Goal: Transaction & Acquisition: Purchase product/service

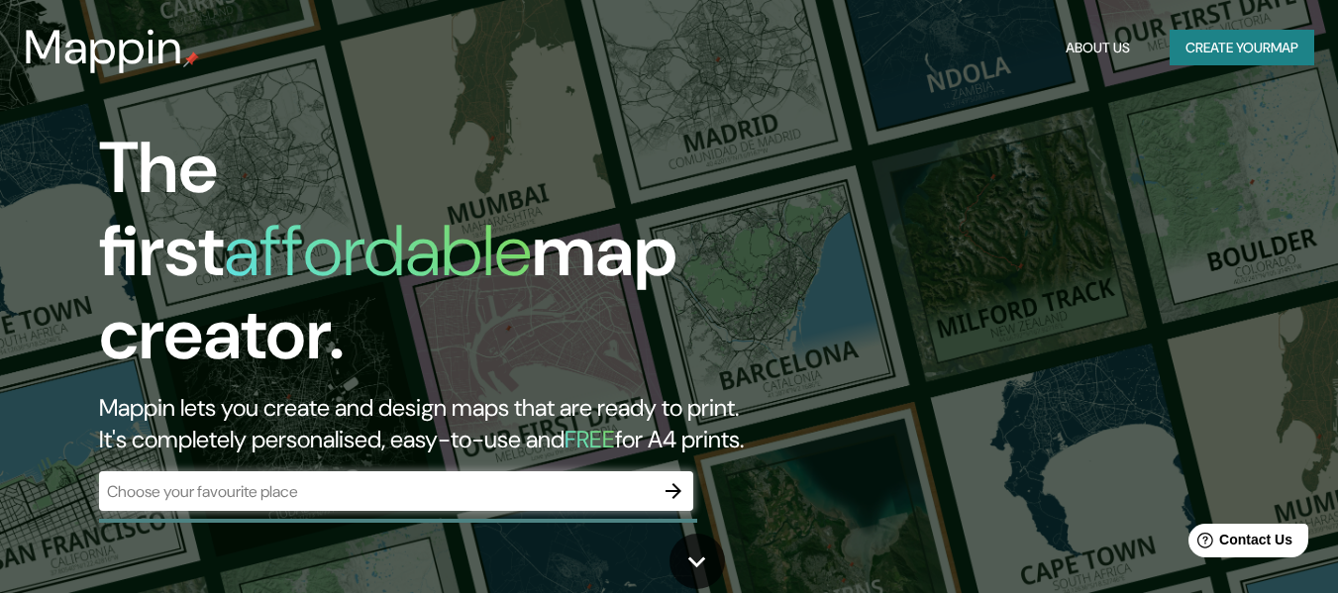
click at [315, 490] on div "​" at bounding box center [396, 492] width 594 height 40
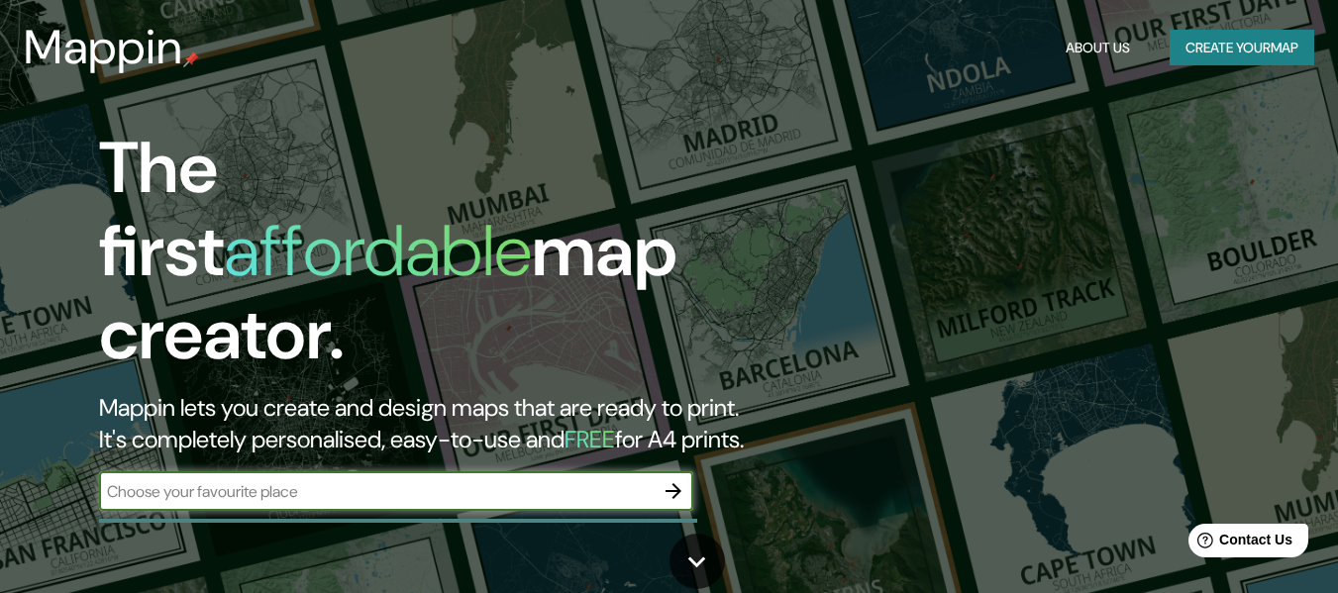
click at [310, 480] on input "text" at bounding box center [376, 491] width 555 height 23
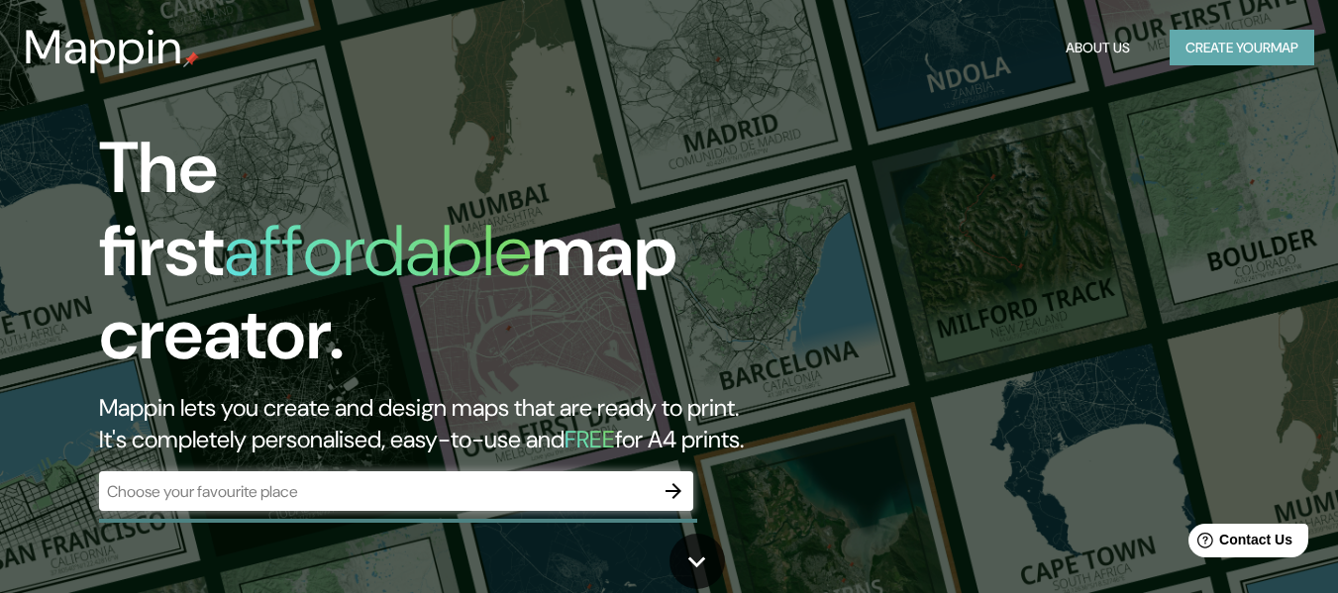
click at [1213, 49] on button "Create your map" at bounding box center [1242, 48] width 145 height 37
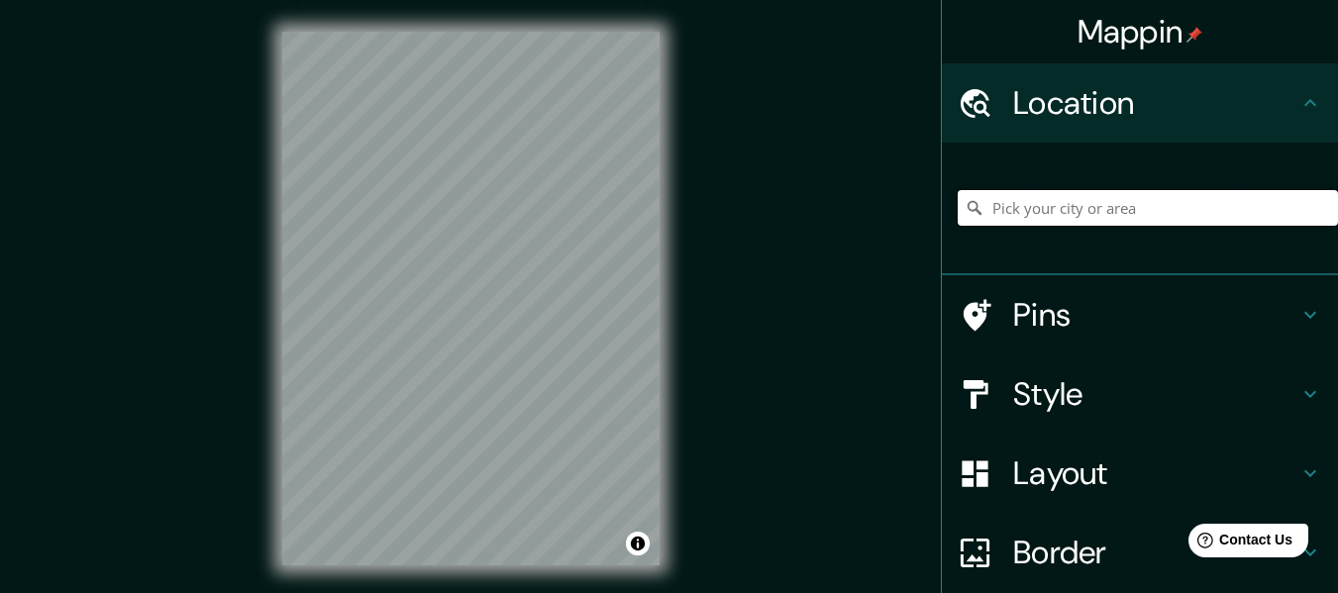
click at [1062, 214] on input "Pick your city or area" at bounding box center [1148, 208] width 380 height 36
type input "a"
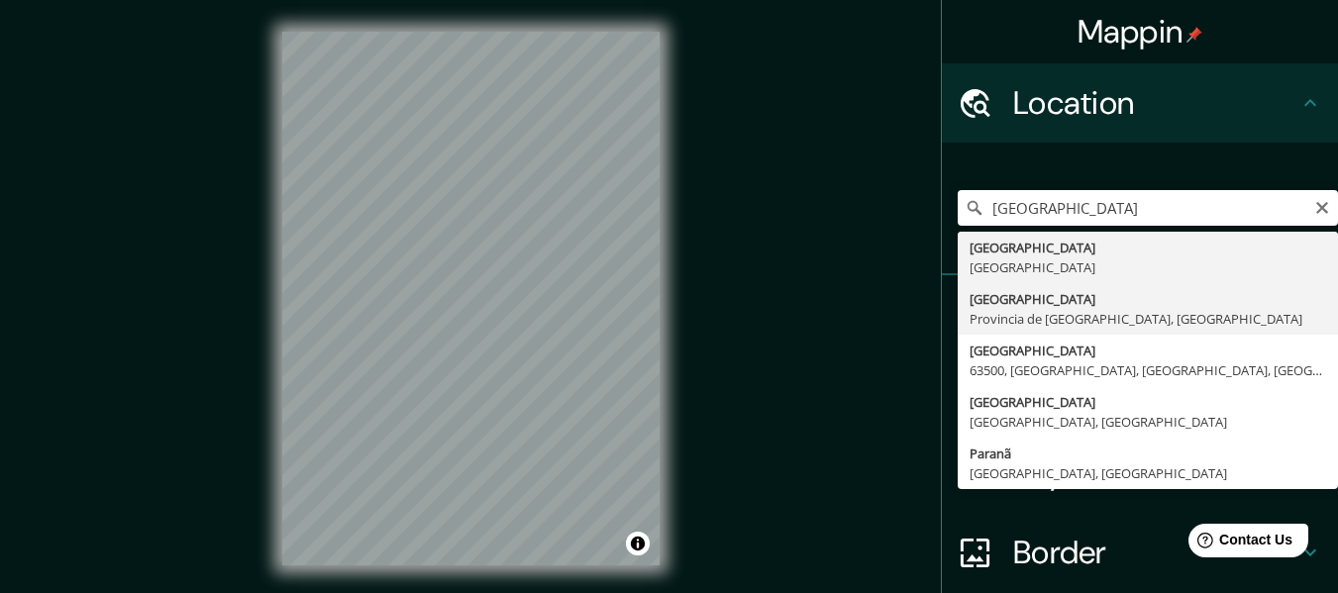
type input "[GEOGRAPHIC_DATA], [GEOGRAPHIC_DATA], [GEOGRAPHIC_DATA]"
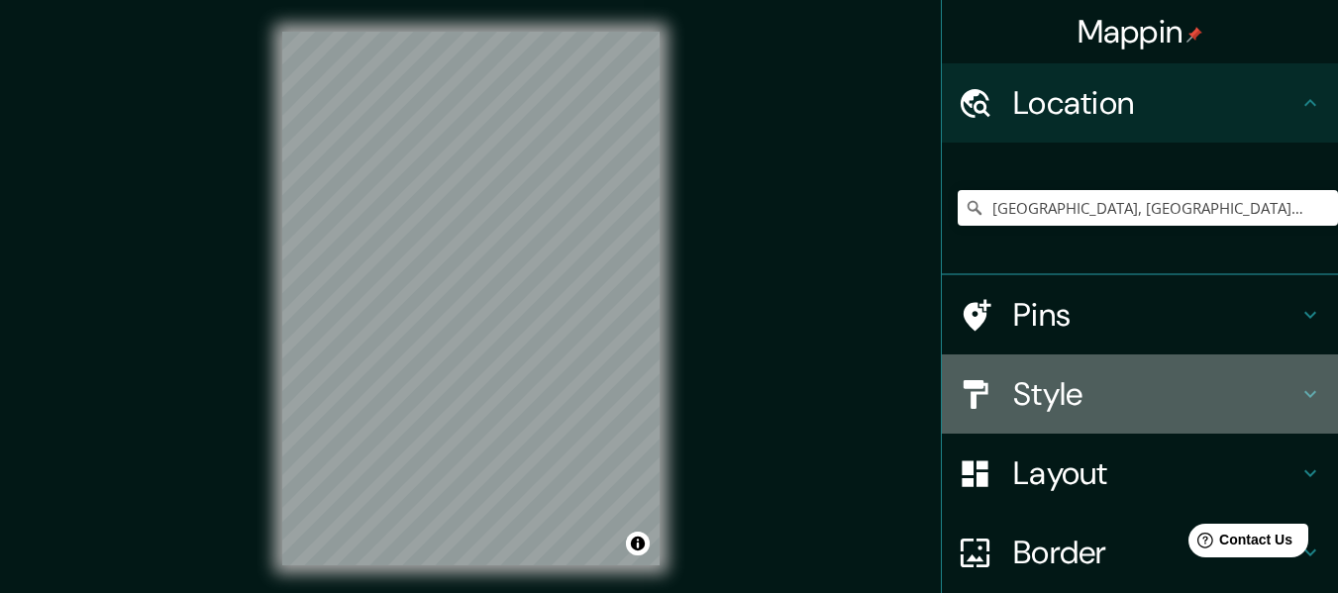
click at [1052, 393] on h4 "Style" at bounding box center [1155, 394] width 285 height 40
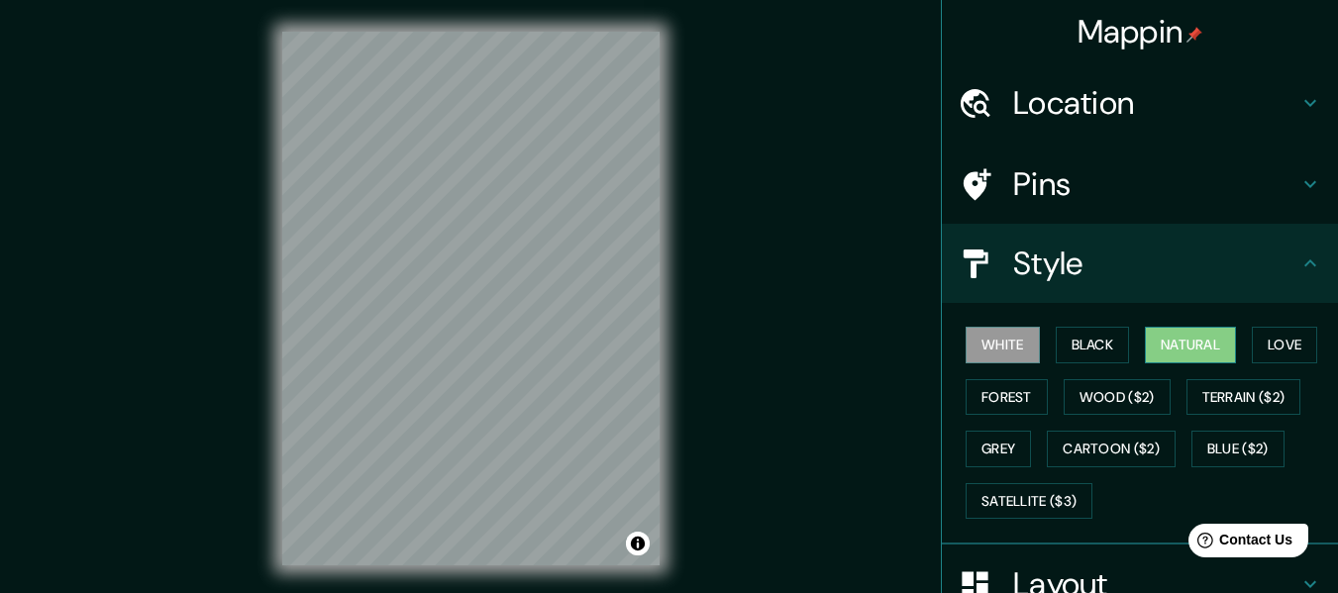
click at [1185, 348] on button "Natural" at bounding box center [1190, 345] width 91 height 37
click at [998, 406] on button "Forest" at bounding box center [1007, 397] width 82 height 37
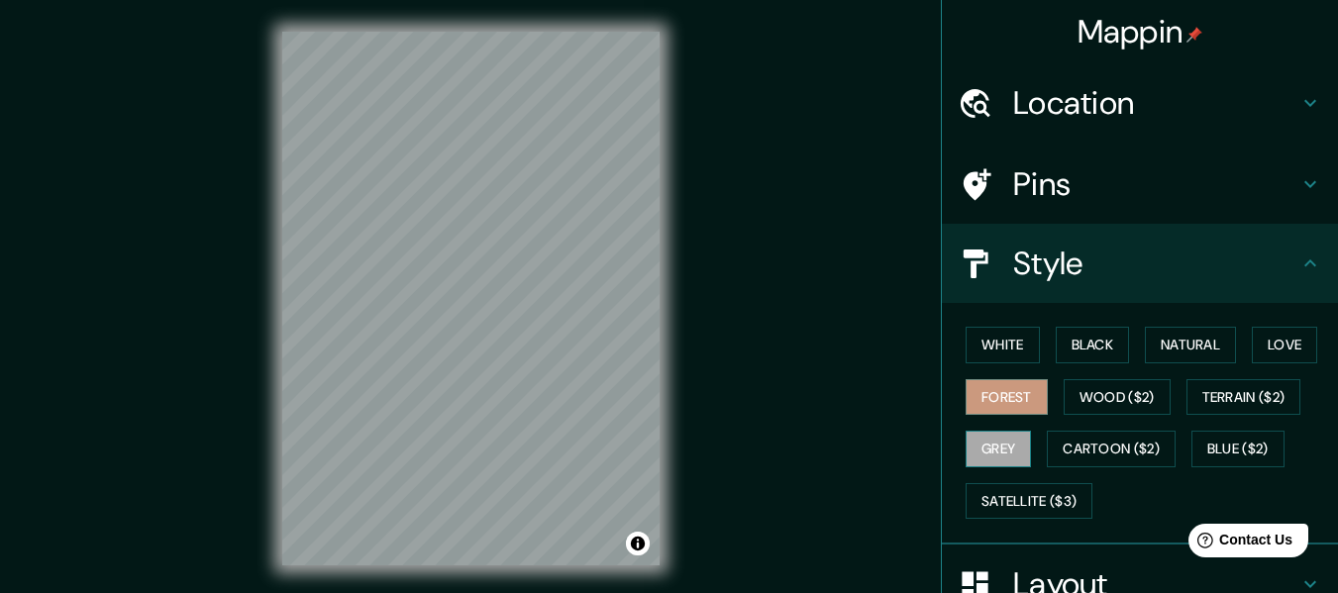
click at [992, 449] on button "Grey" at bounding box center [998, 449] width 65 height 37
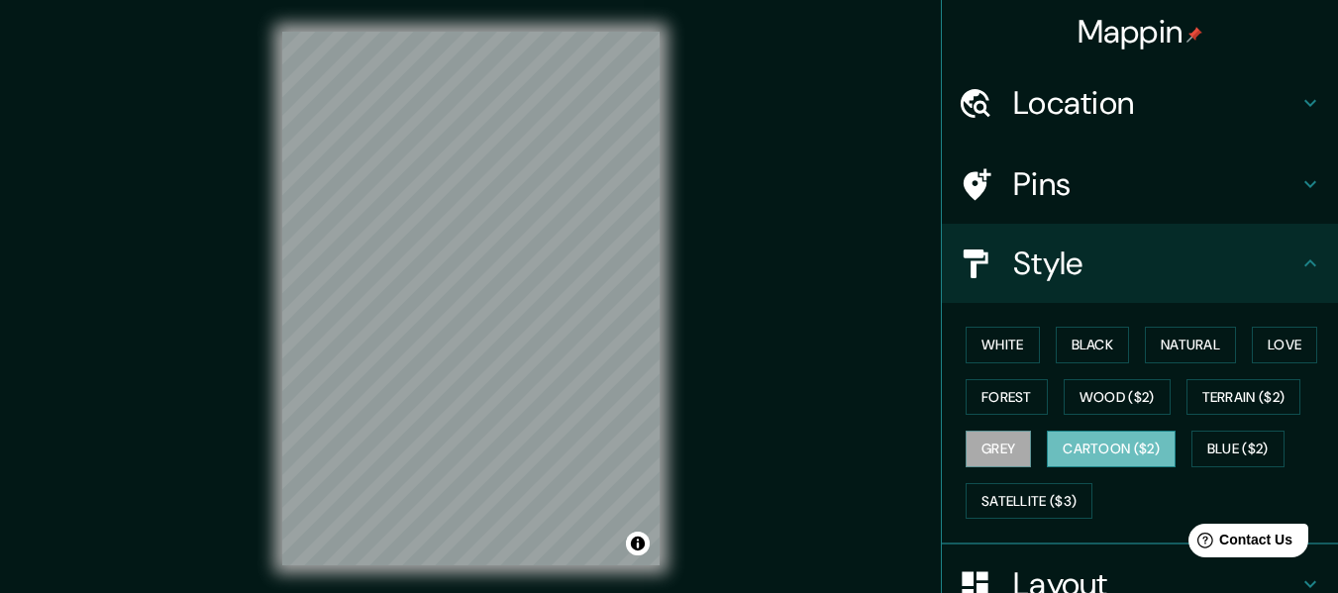
click at [1103, 446] on button "Cartoon ($2)" at bounding box center [1111, 449] width 129 height 37
click at [1156, 342] on button "Natural" at bounding box center [1190, 345] width 91 height 37
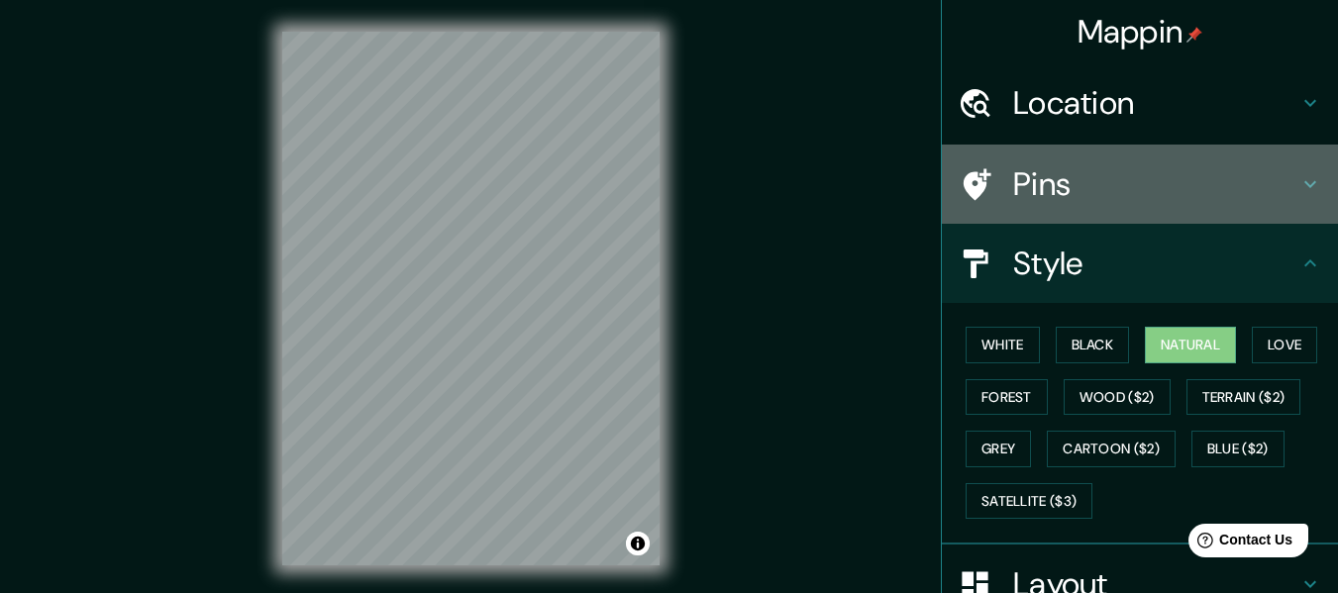
click at [1141, 187] on h4 "Pins" at bounding box center [1155, 184] width 285 height 40
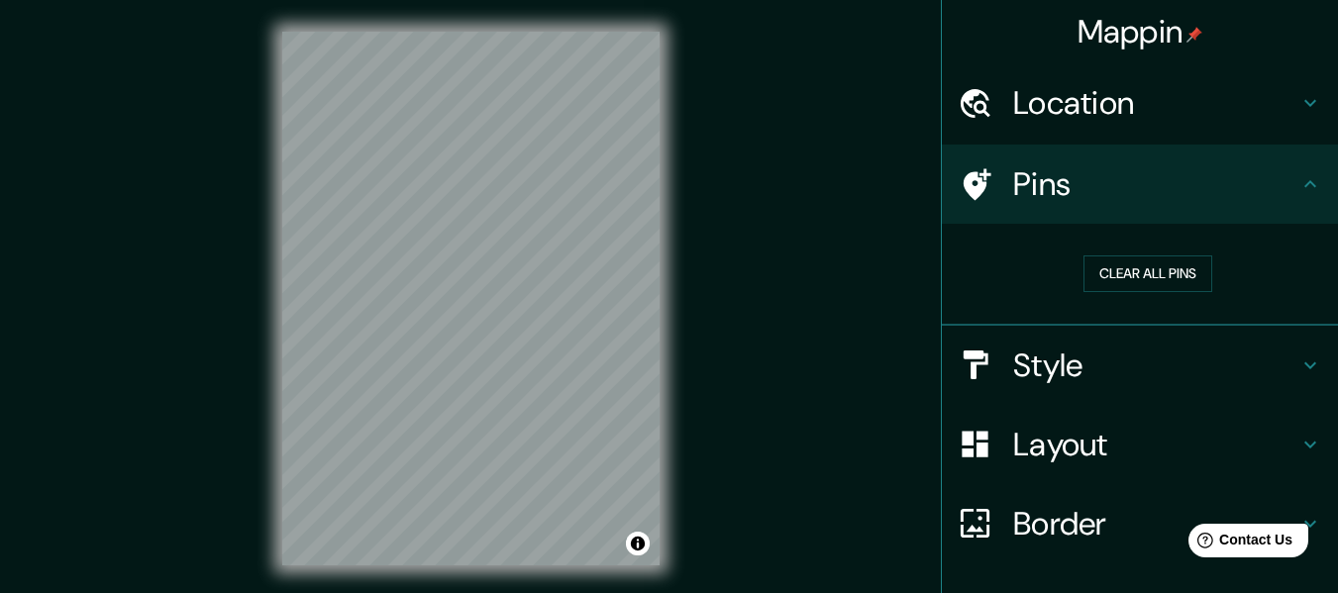
click at [1056, 521] on h4 "Border" at bounding box center [1155, 524] width 285 height 40
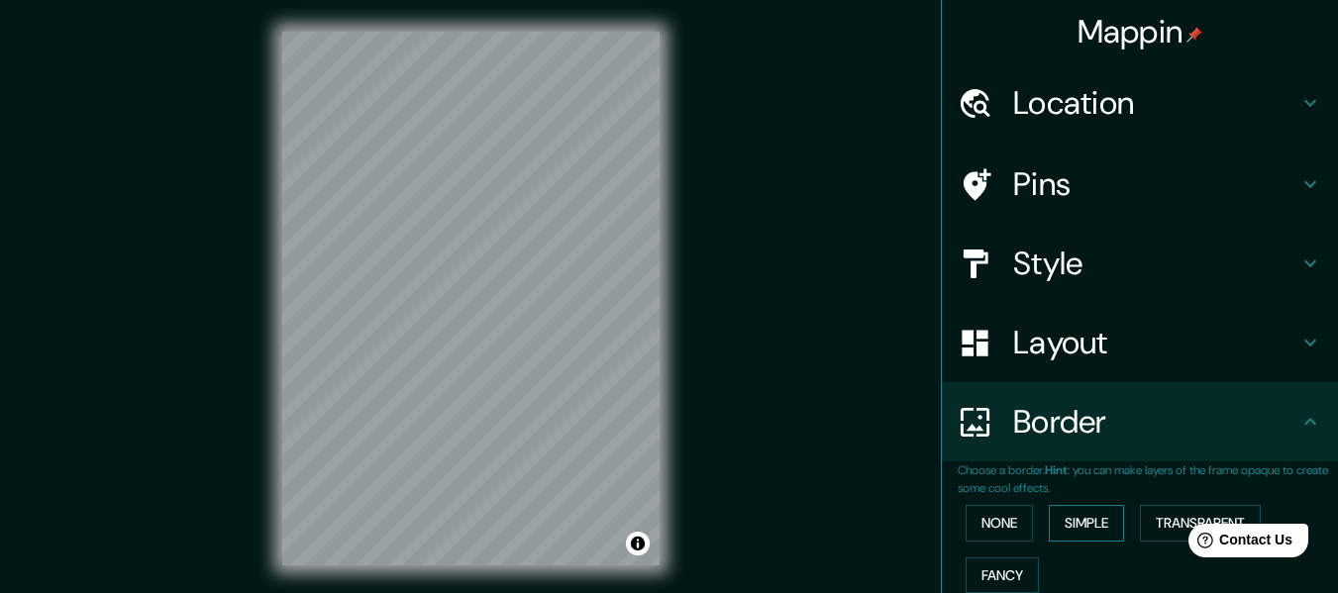
click at [1069, 511] on button "Simple" at bounding box center [1086, 523] width 75 height 37
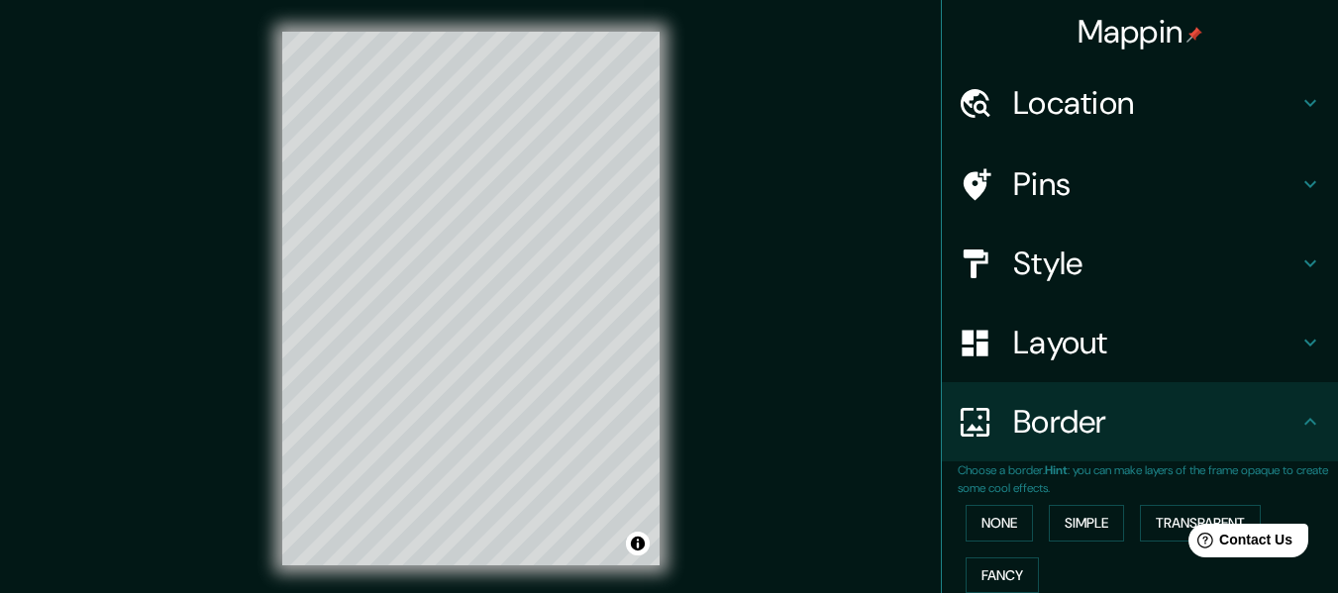
click at [1074, 106] on h4 "Location" at bounding box center [1155, 103] width 285 height 40
type input "152"
type input "30"
